Goal: Information Seeking & Learning: Find specific fact

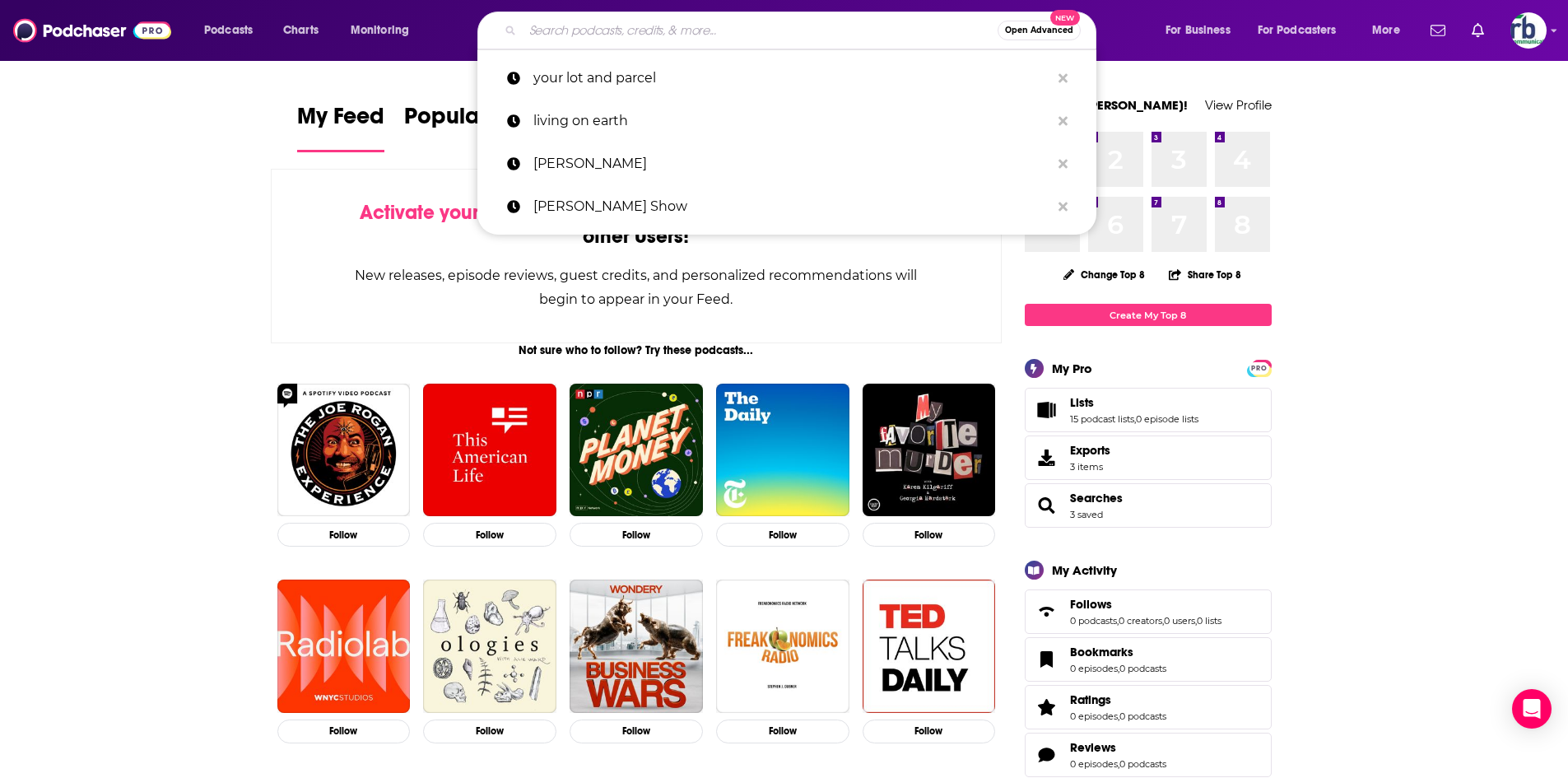
click at [604, 23] on input "Search podcasts, credits, & more..." at bounding box center [760, 30] width 475 height 26
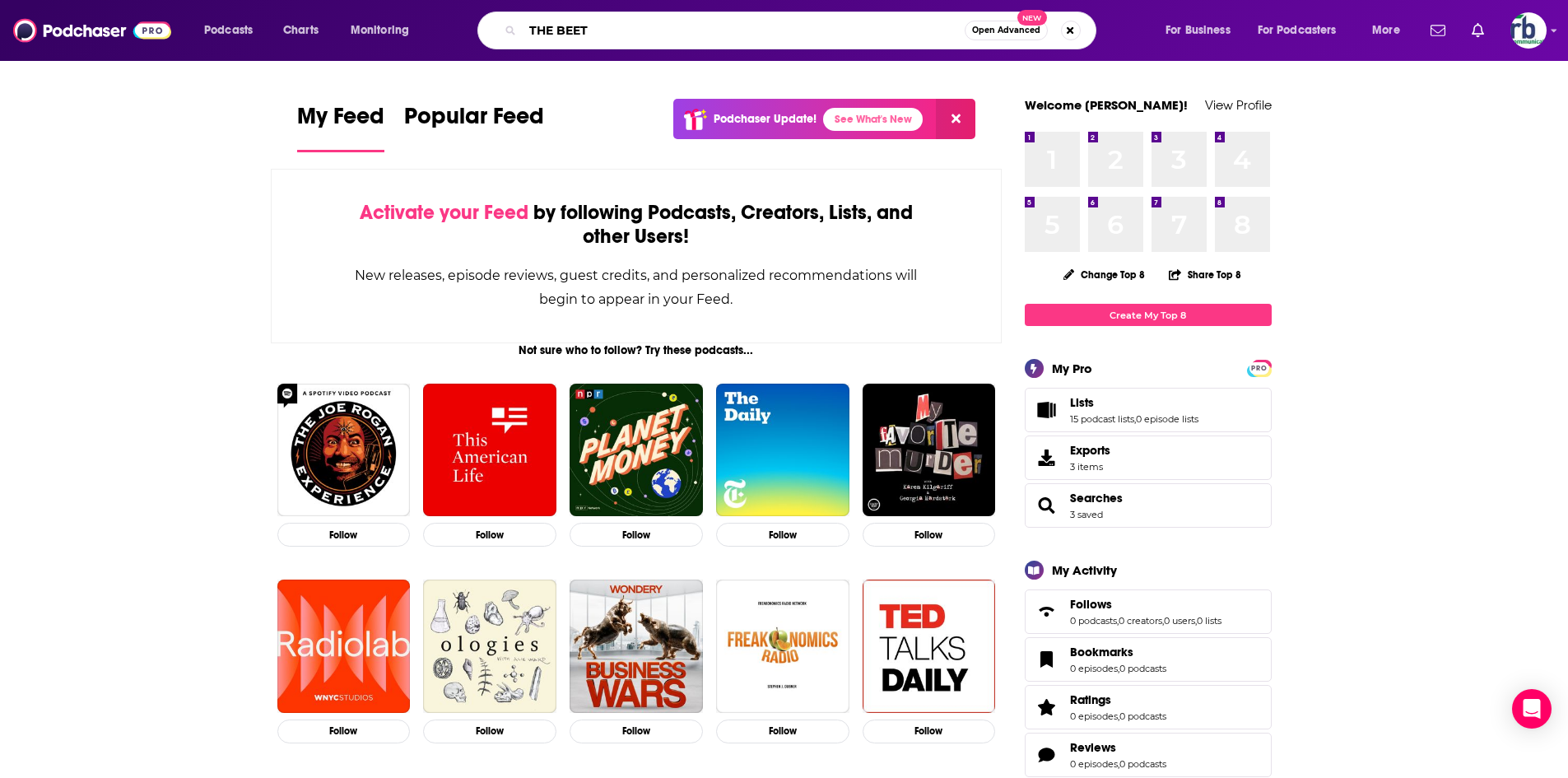
type input "THE BEET"
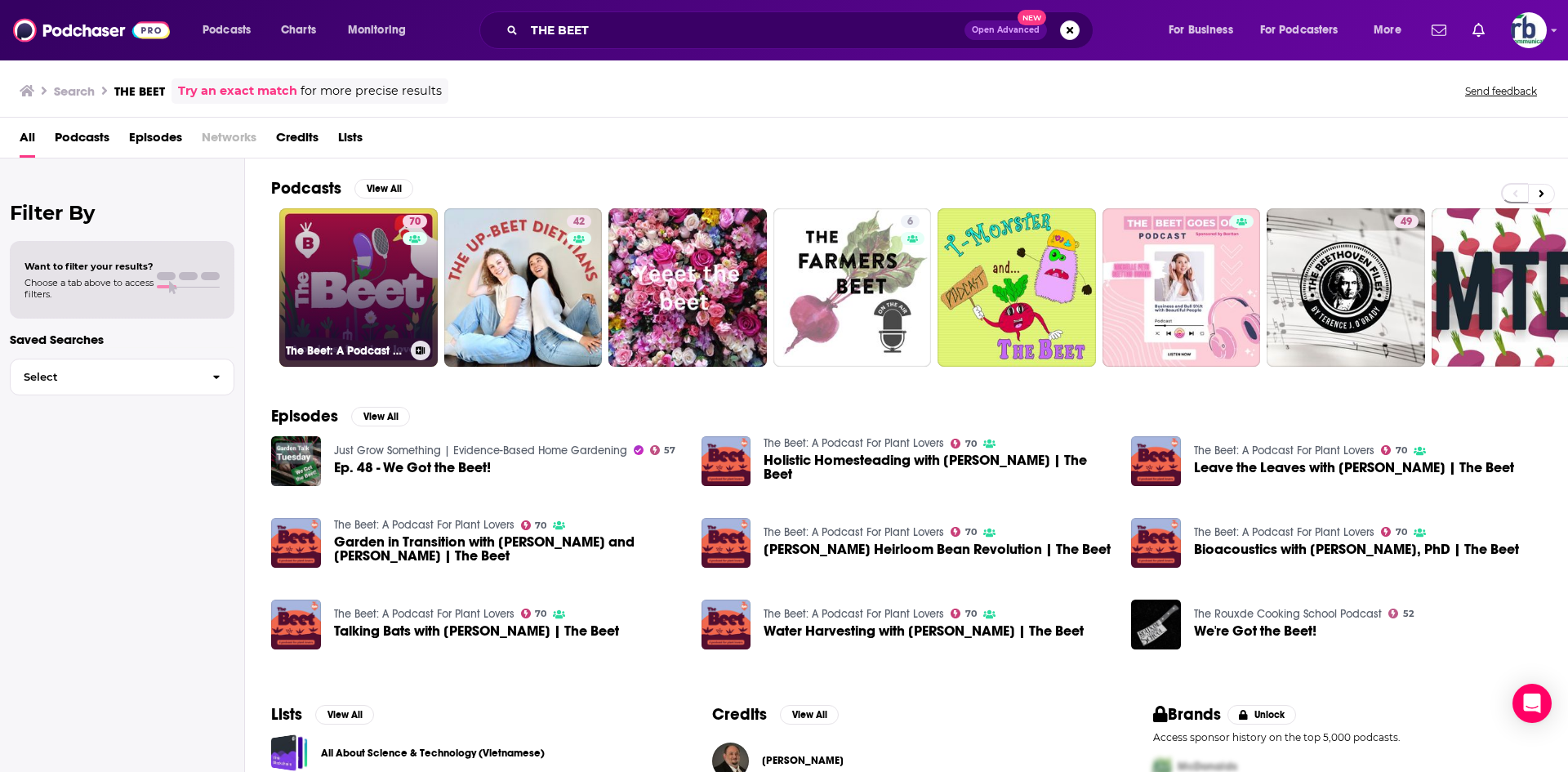
click at [388, 276] on link "70 The Beet: A Podcast For Plant Lovers" at bounding box center [358, 288] width 158 height 158
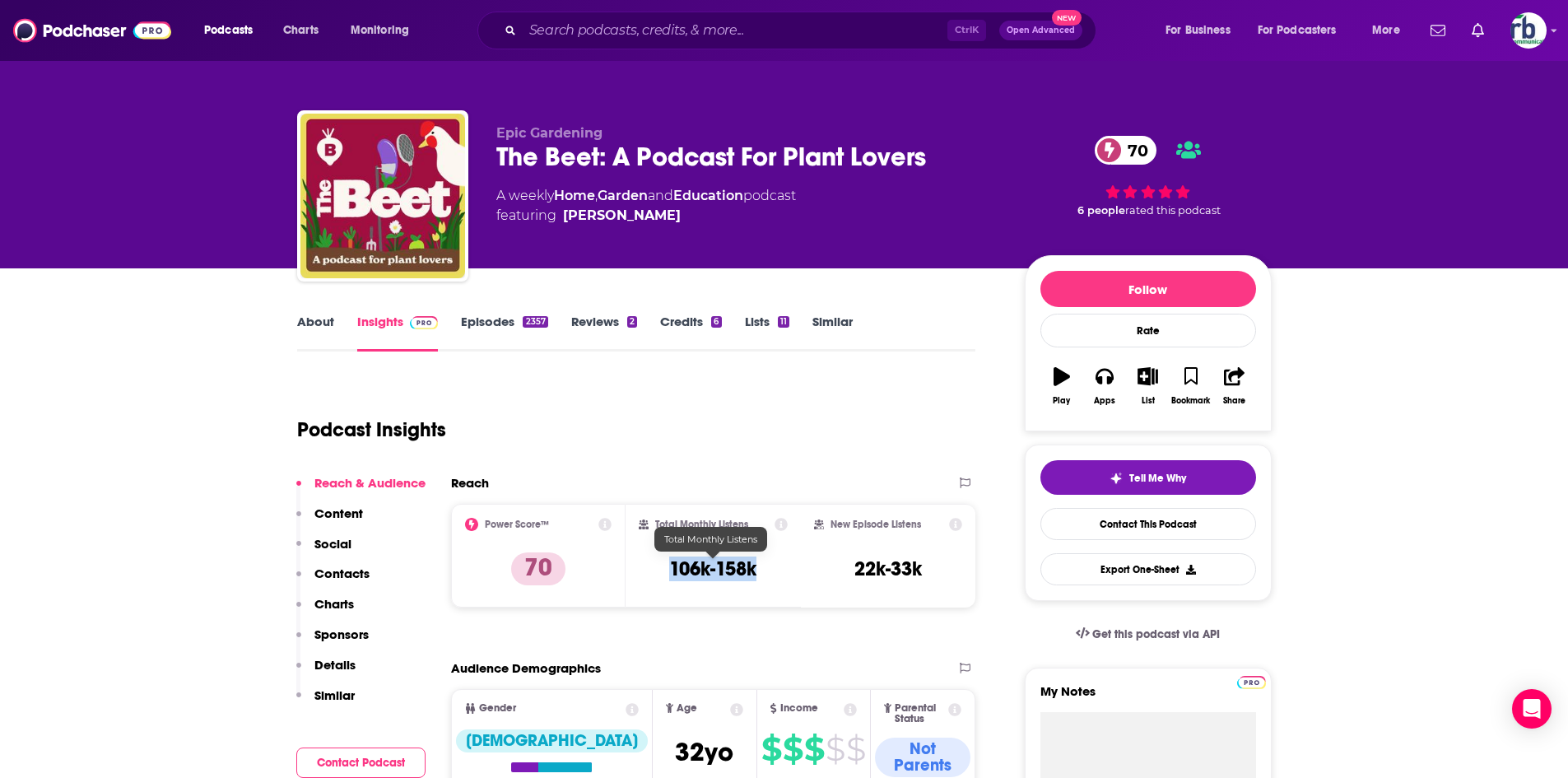
drag, startPoint x: 659, startPoint y: 570, endPoint x: 785, endPoint y: 569, distance: 126.0
click at [785, 569] on div "Total Monthly Listens 106k-158k" at bounding box center [713, 555] width 149 height 75
copy h3 "106k-158k"
click at [316, 318] on link "About" at bounding box center [316, 332] width 37 height 38
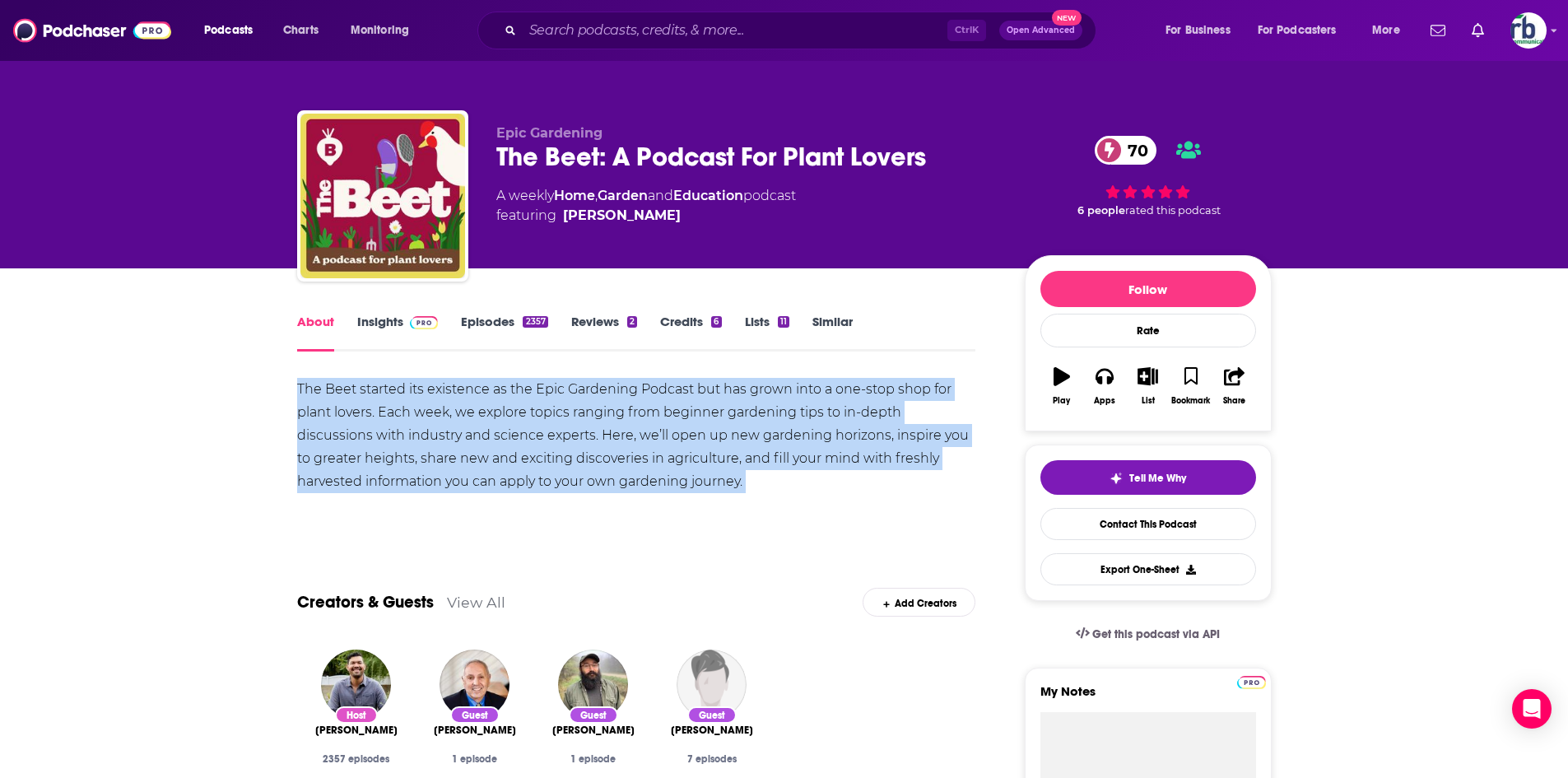
drag, startPoint x: 272, startPoint y: 378, endPoint x: 708, endPoint y: 513, distance: 456.4
copy div "The Beet started its existence as the Epic Gardening Podcast but has grown into…"
